Goal: Transaction & Acquisition: Obtain resource

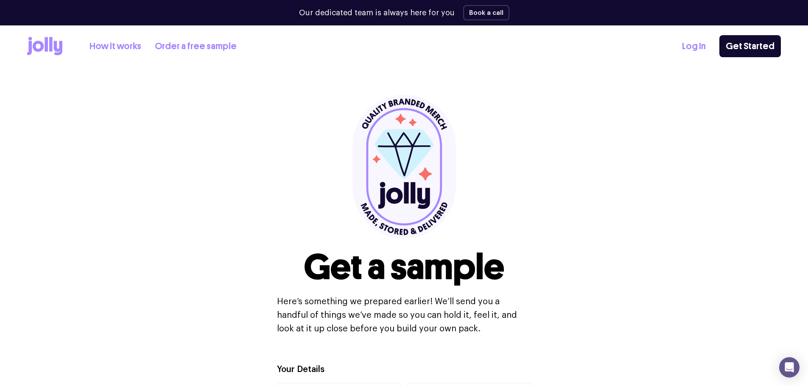
click at [185, 41] on link "Order a free sample" at bounding box center [196, 46] width 82 height 14
click at [201, 43] on link "Order a free sample" at bounding box center [196, 46] width 82 height 14
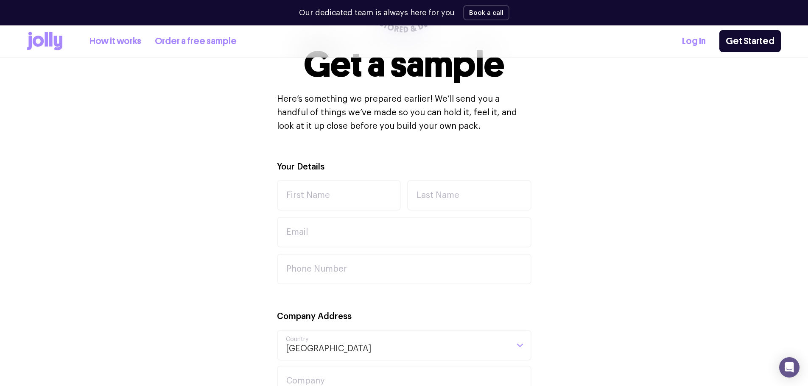
scroll to position [203, 0]
click at [317, 198] on input "First Name" at bounding box center [339, 195] width 124 height 31
type input "[PERSON_NAME]"
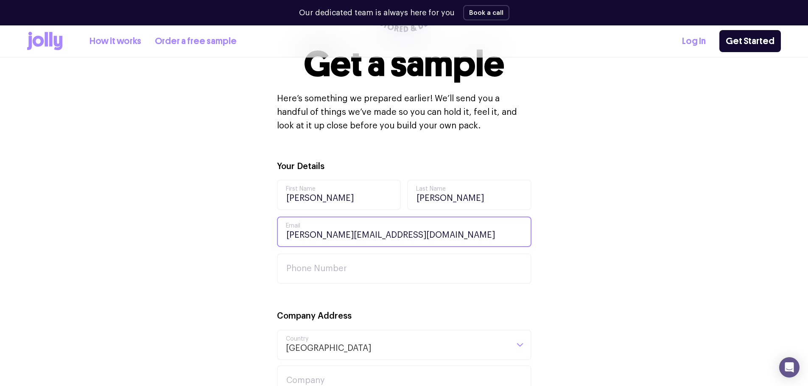
type input "[PERSON_NAME][EMAIL_ADDRESS][DOMAIN_NAME]"
type input "0406772720"
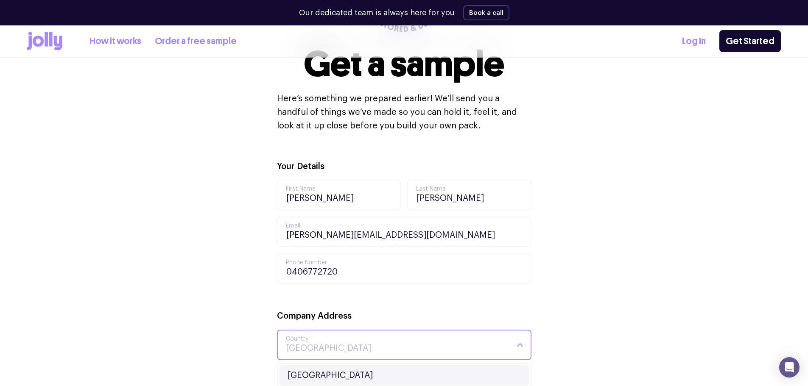
click at [345, 380] on li "[GEOGRAPHIC_DATA]" at bounding box center [404, 376] width 250 height 20
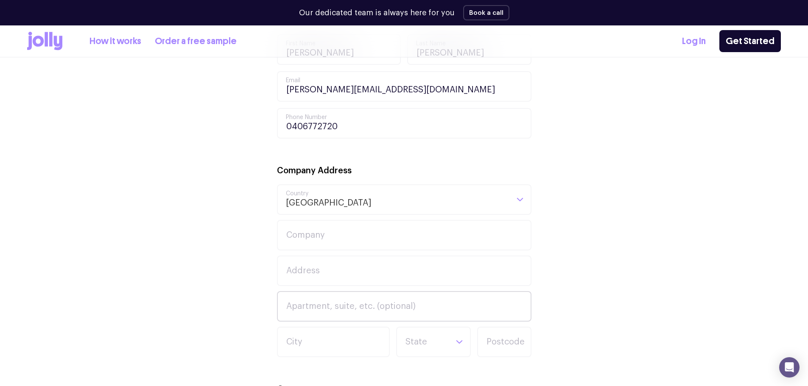
scroll to position [354, 0]
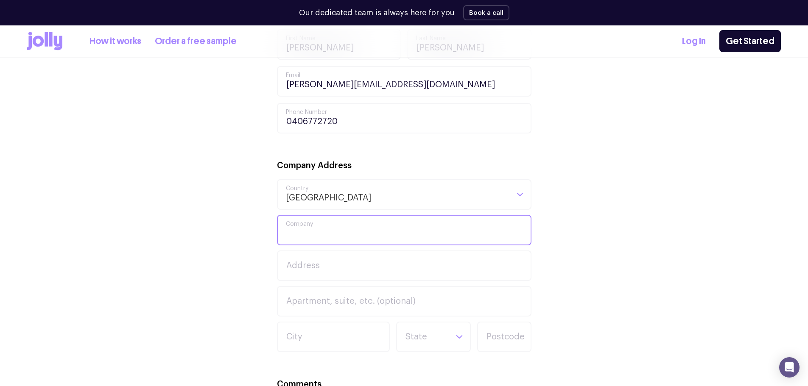
click at [329, 232] on input "Company" at bounding box center [404, 230] width 254 height 31
type input "Medicolegal Express"
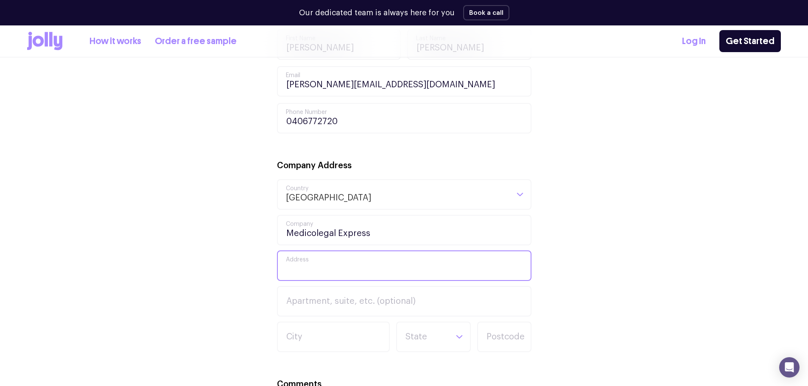
click at [335, 267] on input "Address" at bounding box center [404, 266] width 254 height 31
type input "[STREET_ADDRESS]"
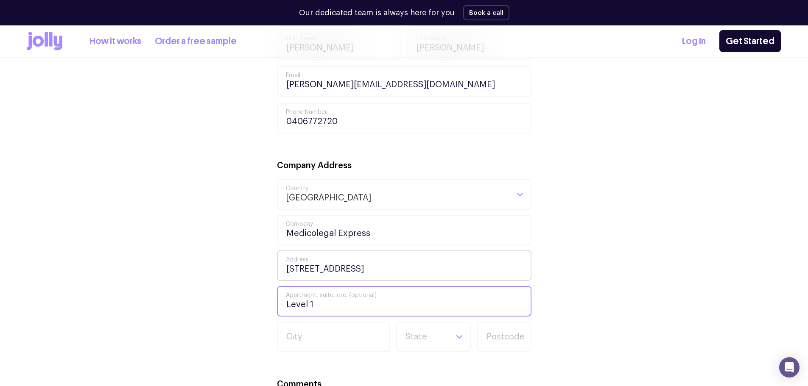
type input "Level 1"
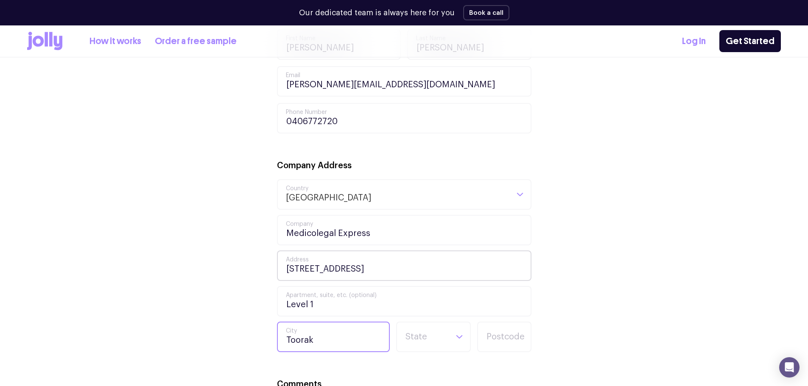
type input "Toorak"
type input "Vic"
click at [443, 372] on li "VIC" at bounding box center [433, 367] width 70 height 20
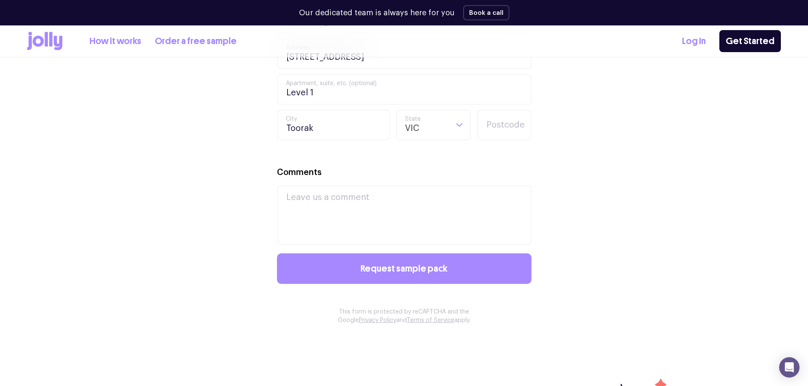
scroll to position [605, 0]
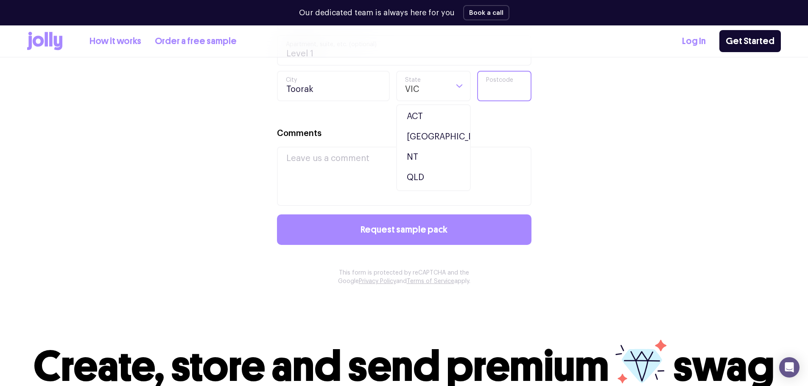
click at [497, 92] on input "Postcode" at bounding box center [504, 86] width 54 height 31
type input "3142"
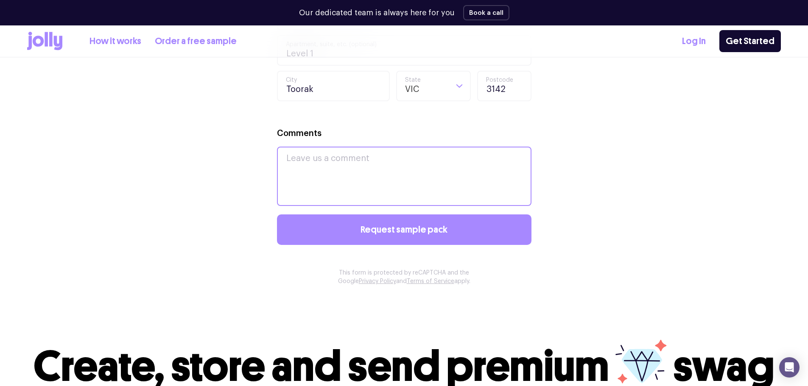
click at [384, 176] on textarea "Comments" at bounding box center [404, 176] width 254 height 59
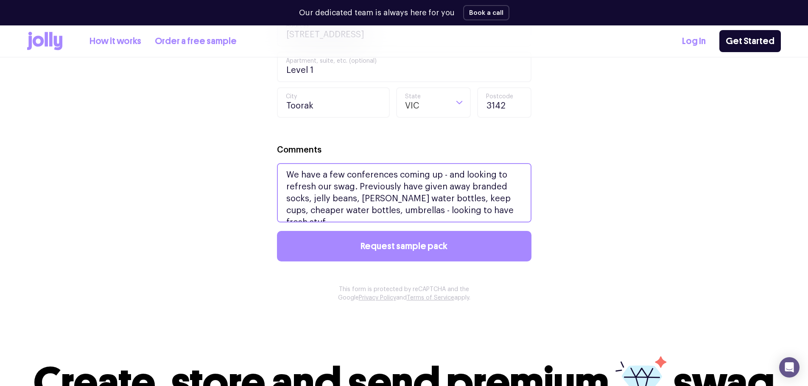
scroll to position [5, 0]
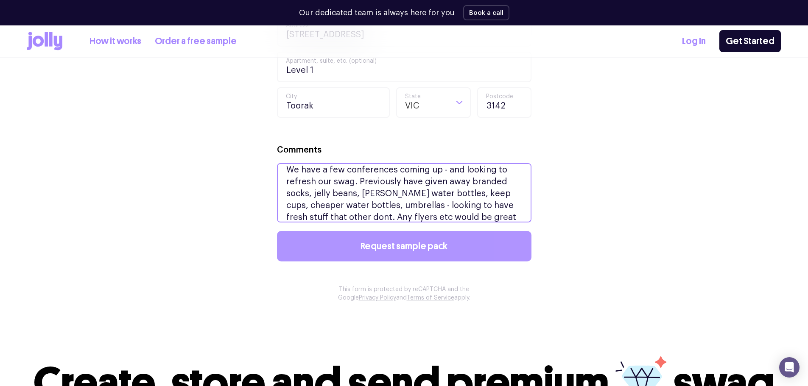
type textarea "We have a few conferences coming up - and looking to refresh our swag. Previous…"
click at [430, 246] on span "Request sample pack" at bounding box center [403, 246] width 87 height 9
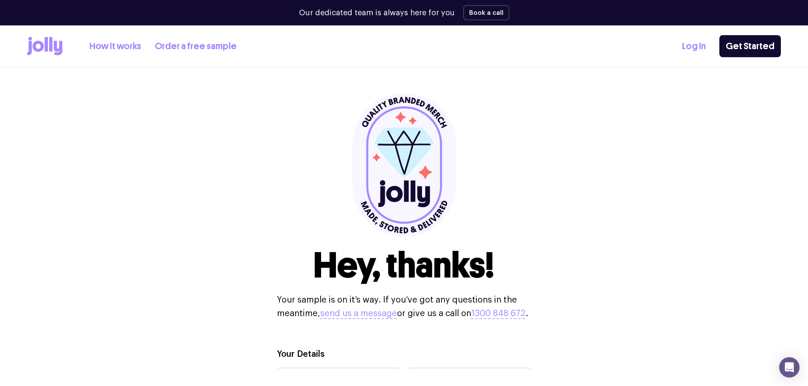
scroll to position [0, 0]
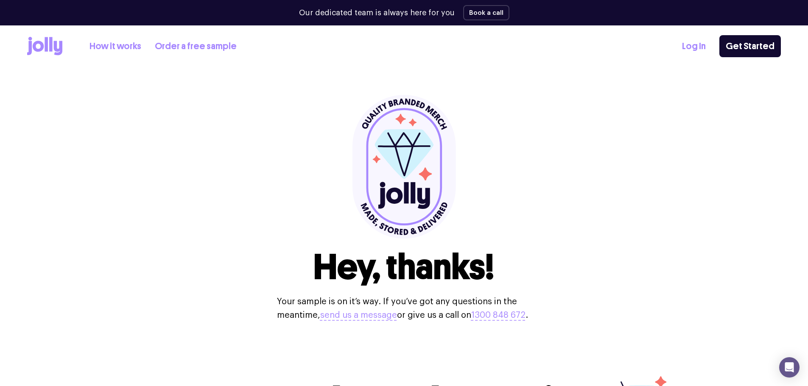
click at [34, 45] on icon at bounding box center [38, 46] width 11 height 11
